Goal: Complete application form: Complete application form

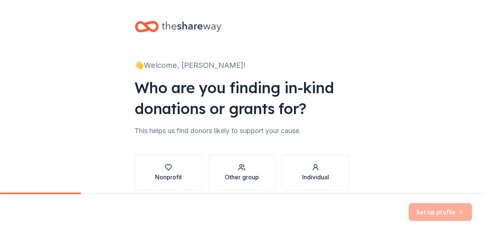
click at [183, 173] on button "Nonprofit" at bounding box center [168, 173] width 67 height 36
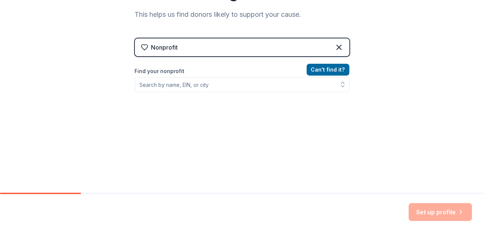
scroll to position [119, 0]
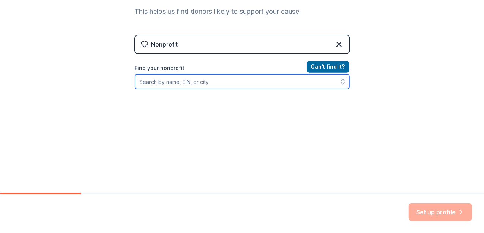
click at [201, 80] on input "Find your nonprofit" at bounding box center [242, 81] width 215 height 15
drag, startPoint x: 208, startPoint y: 83, endPoint x: 158, endPoint y: 82, distance: 50.0
click at [159, 83] on input "Hopeloft Bridgeton, [GEOGRAPHIC_DATA]" at bounding box center [242, 81] width 215 height 15
type input "Hopeloft"
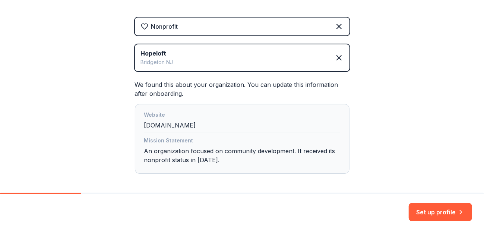
scroll to position [168, 0]
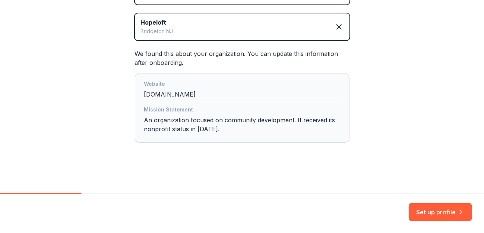
click at [436, 209] on button "Set up profile" at bounding box center [440, 212] width 63 height 18
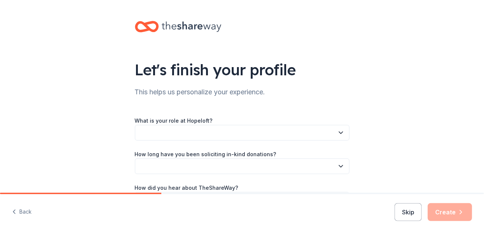
click at [244, 129] on button "button" at bounding box center [242, 133] width 215 height 16
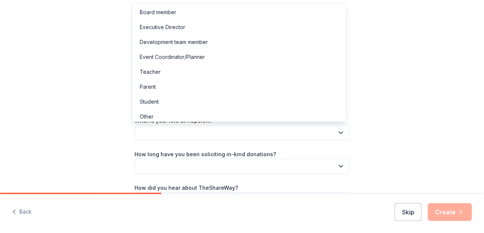
click at [189, 40] on div "Development team member" at bounding box center [174, 42] width 68 height 9
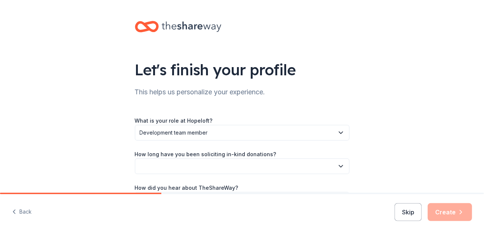
click at [196, 166] on button "button" at bounding box center [242, 166] width 215 height 16
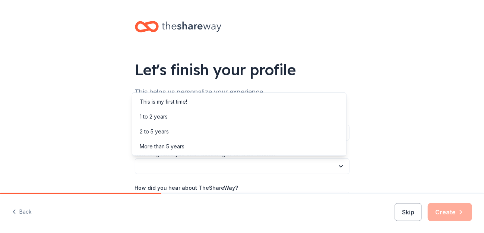
click at [420, 153] on div "Let's finish your profile This helps us personalize your experience. What is yo…" at bounding box center [242, 121] width 484 height 243
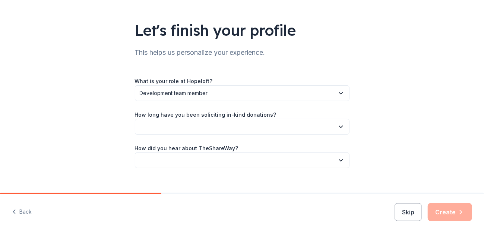
scroll to position [51, 0]
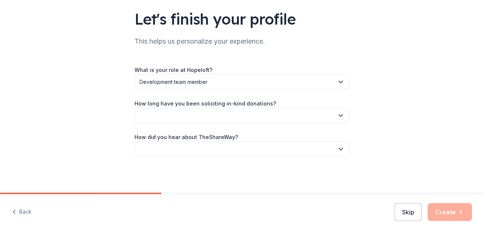
click at [353, 119] on div "Let's finish your profile This helps us personalize your experience. What is yo…" at bounding box center [242, 70] width 239 height 243
click at [326, 113] on button "button" at bounding box center [242, 116] width 215 height 16
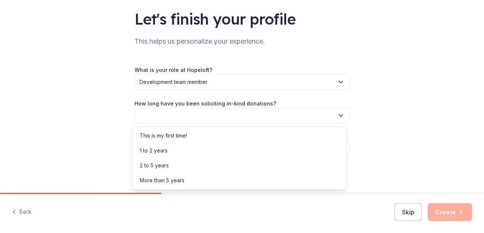
click at [199, 152] on div "1 to 2 years" at bounding box center [239, 150] width 211 height 15
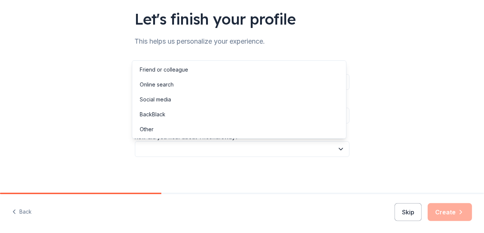
click at [246, 145] on button "button" at bounding box center [242, 149] width 215 height 16
click at [430, 126] on div "Let's finish your profile This helps us personalize your experience. What is yo…" at bounding box center [242, 70] width 484 height 243
click at [323, 142] on button "button" at bounding box center [242, 149] width 215 height 16
click at [225, 99] on div "Social media" at bounding box center [239, 99] width 211 height 15
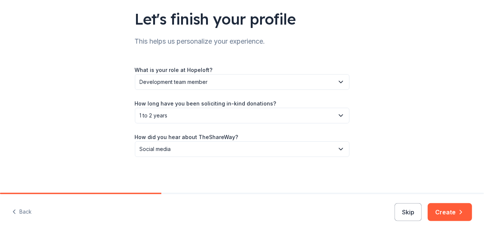
click at [343, 145] on button "Social media" at bounding box center [242, 149] width 215 height 16
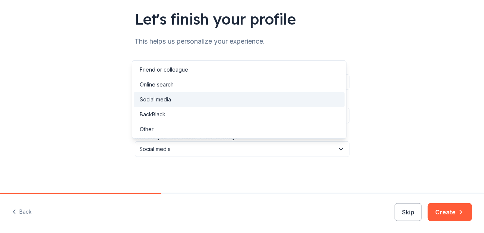
click at [209, 86] on div "Online search" at bounding box center [239, 84] width 211 height 15
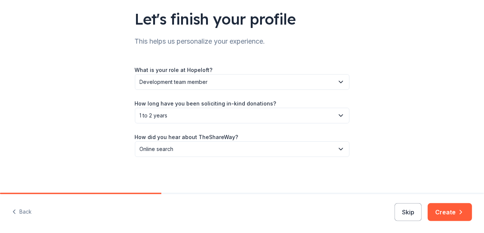
click at [447, 211] on button "Create" at bounding box center [450, 212] width 44 height 18
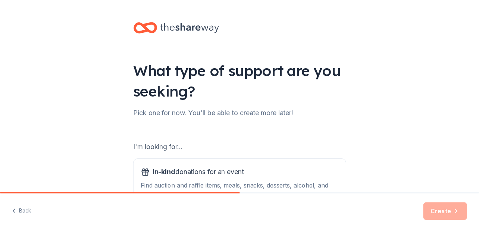
scroll to position [101, 0]
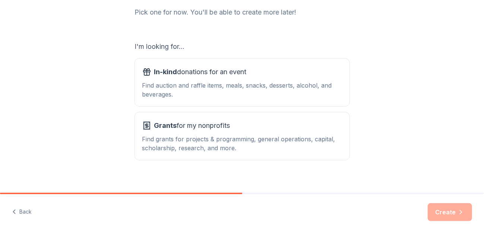
click at [193, 130] on span "Grants for my nonprofits" at bounding box center [192, 126] width 76 height 12
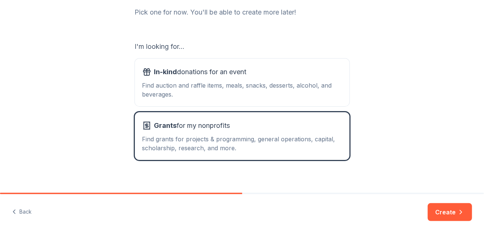
click at [441, 215] on button "Create" at bounding box center [450, 212] width 44 height 18
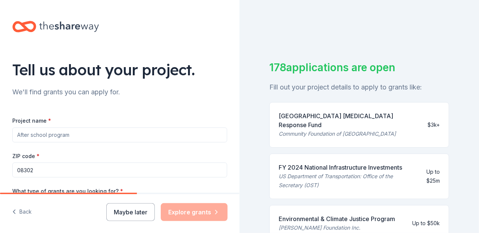
click at [149, 133] on input "Project name *" at bounding box center [119, 134] width 215 height 15
